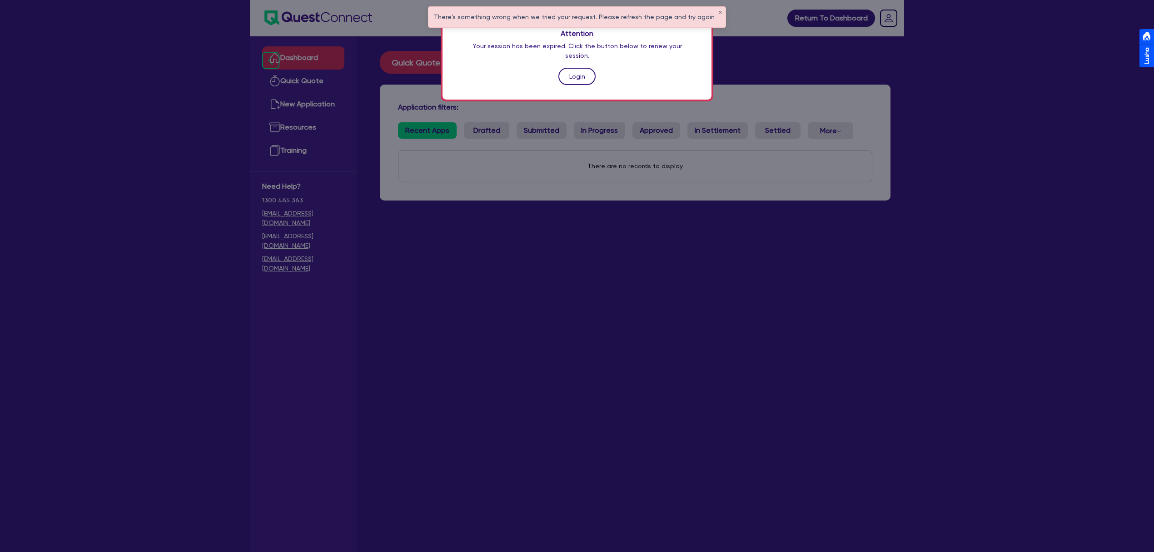
click at [563, 68] on link "Login" at bounding box center [576, 76] width 37 height 17
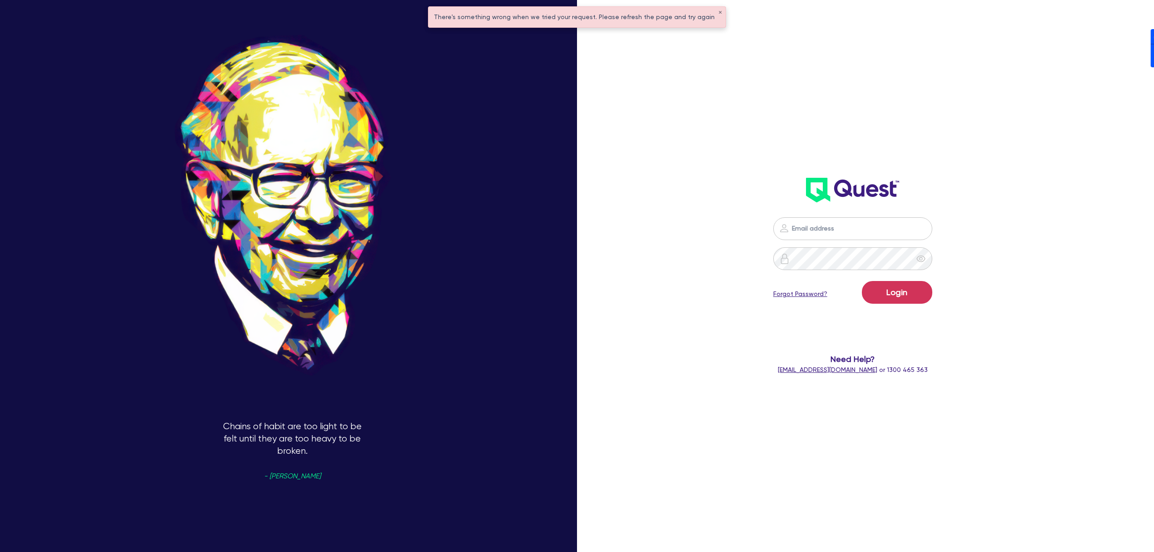
click at [1041, 196] on div "Login Forgot Password? Need Help? [EMAIL_ADDRESS][DOMAIN_NAME] or 1300 465 363" at bounding box center [869, 276] width 385 height 594
click at [837, 214] on div "Login Forgot Password? Need Help? [EMAIL_ADDRESS][DOMAIN_NAME] or 1300 465 363" at bounding box center [853, 295] width 338 height 175
click at [0, 551] on nordpass-portal at bounding box center [0, 552] width 0 height 0
type input "[PERSON_NAME][EMAIL_ADDRESS][DOMAIN_NAME]"
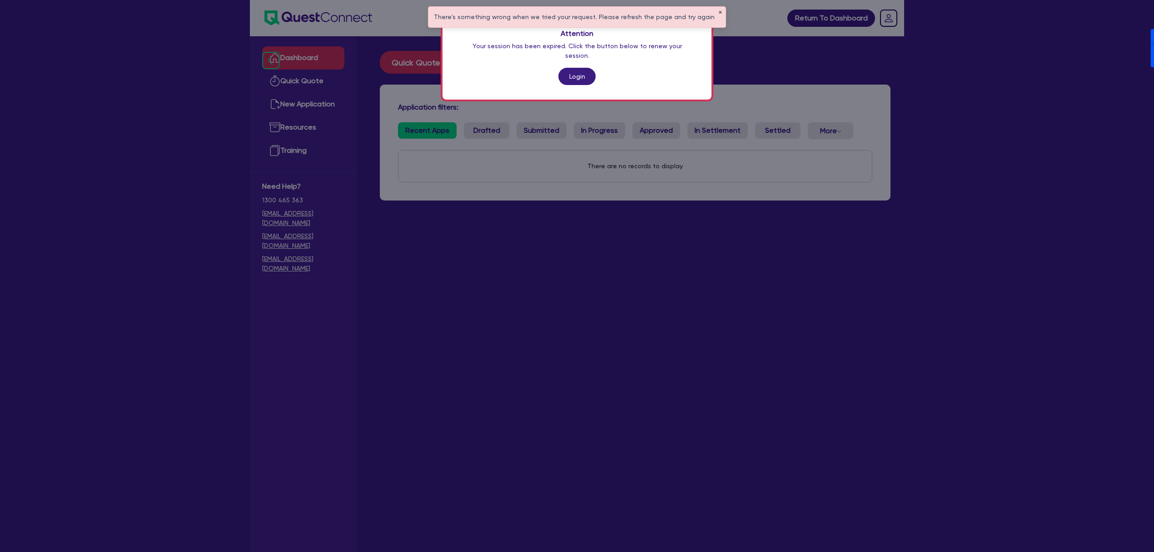
click at [718, 12] on button "✕" at bounding box center [720, 12] width 4 height 5
